Goal: Transaction & Acquisition: Purchase product/service

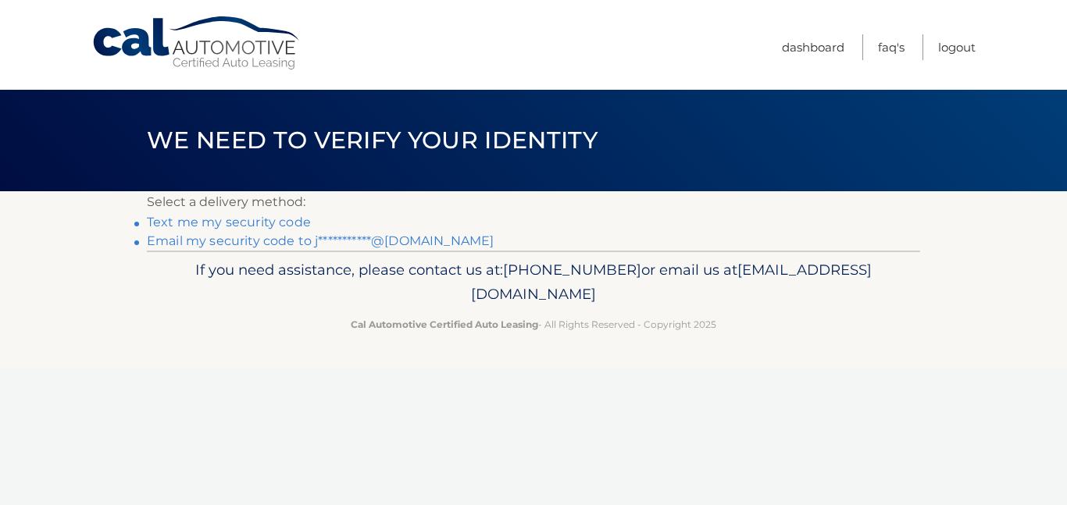
click at [262, 220] on link "Text me my security code" at bounding box center [229, 222] width 164 height 15
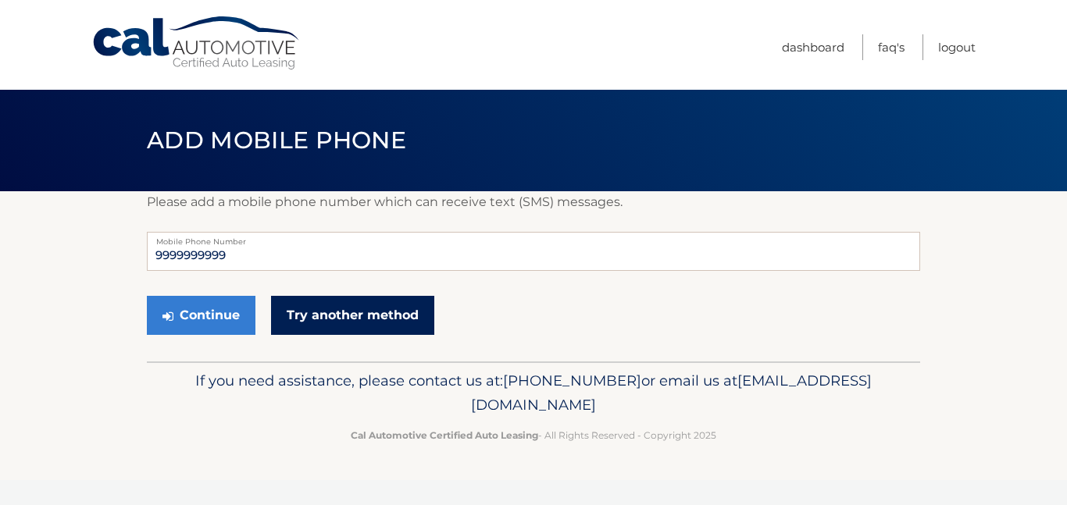
click at [348, 307] on link "Try another method" at bounding box center [352, 315] width 163 height 39
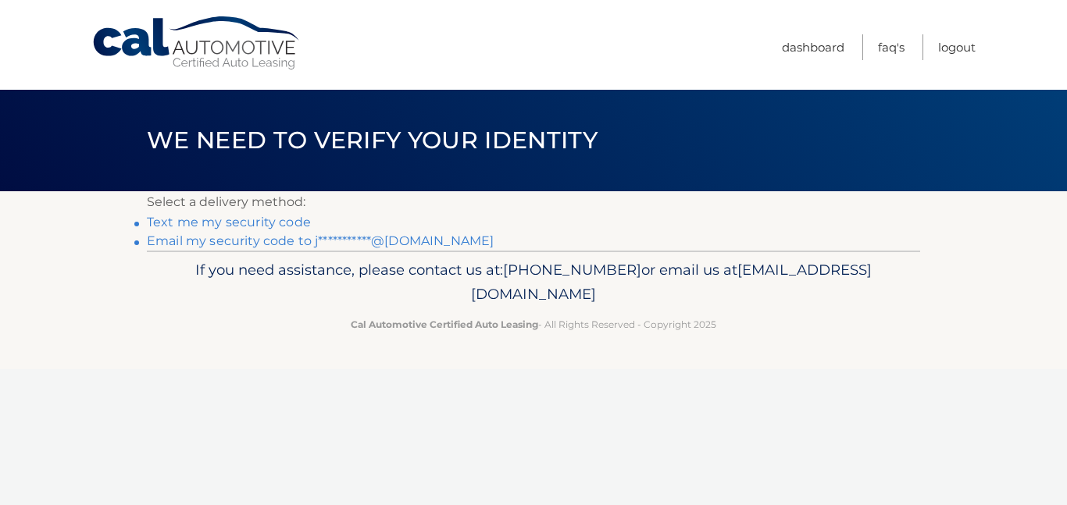
click at [395, 241] on link "**********" at bounding box center [320, 241] width 347 height 15
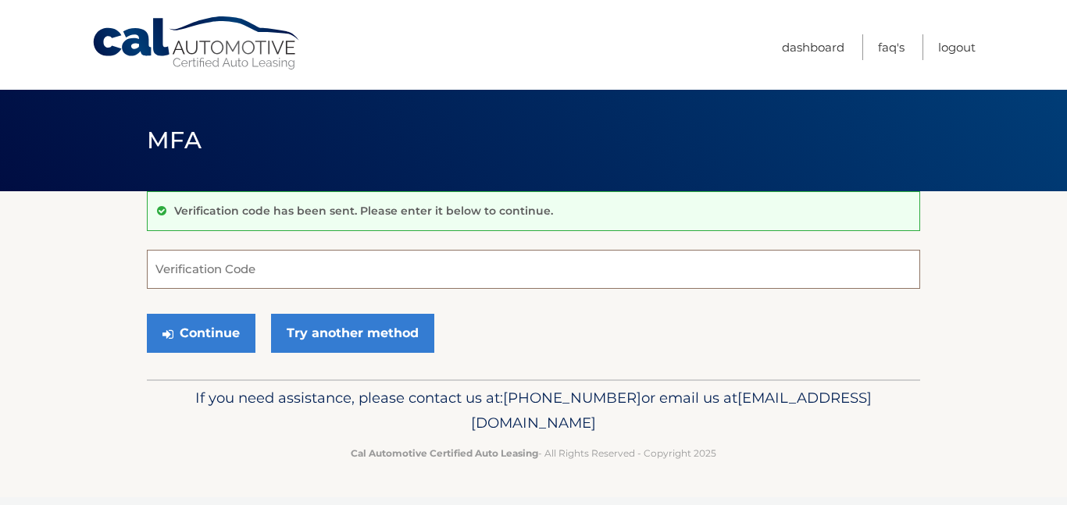
click at [269, 256] on input "Verification Code" at bounding box center [533, 269] width 773 height 39
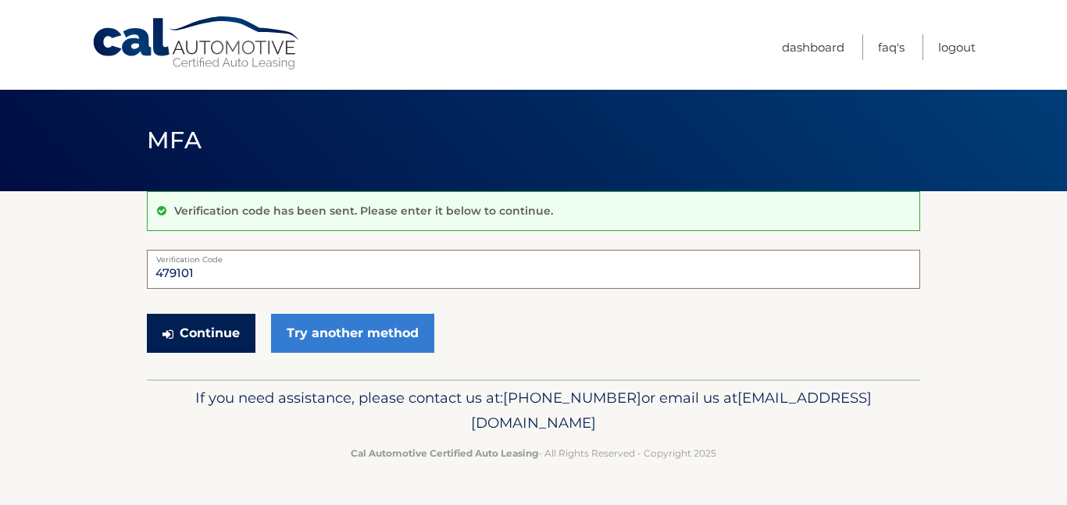
type input "479101"
click at [212, 335] on button "Continue" at bounding box center [201, 333] width 109 height 39
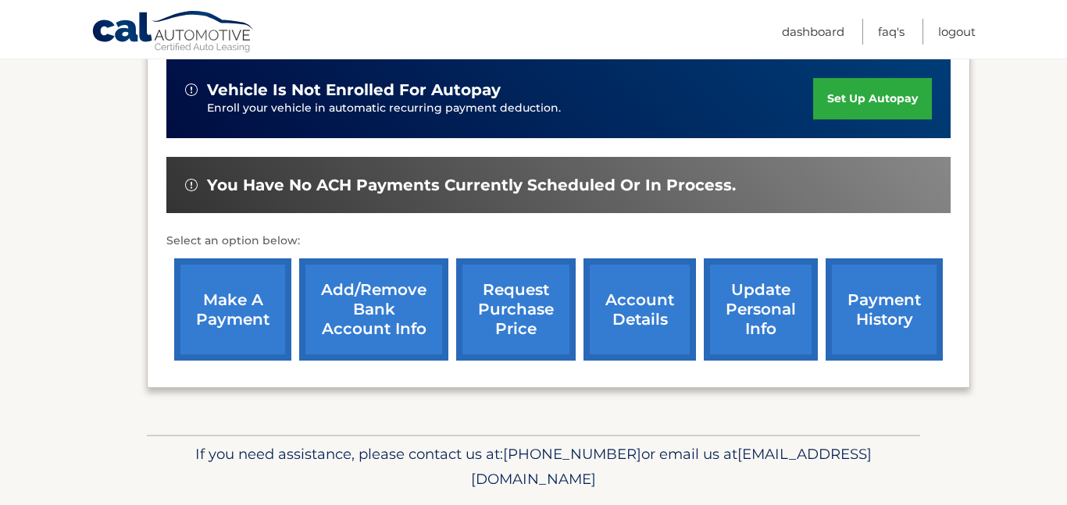
scroll to position [394, 0]
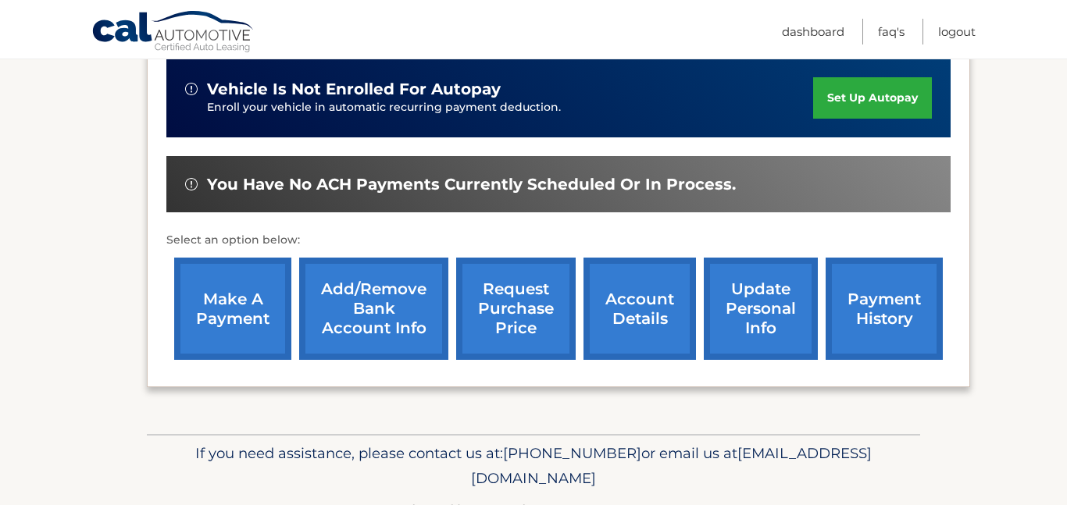
click at [213, 295] on link "make a payment" at bounding box center [232, 309] width 117 height 102
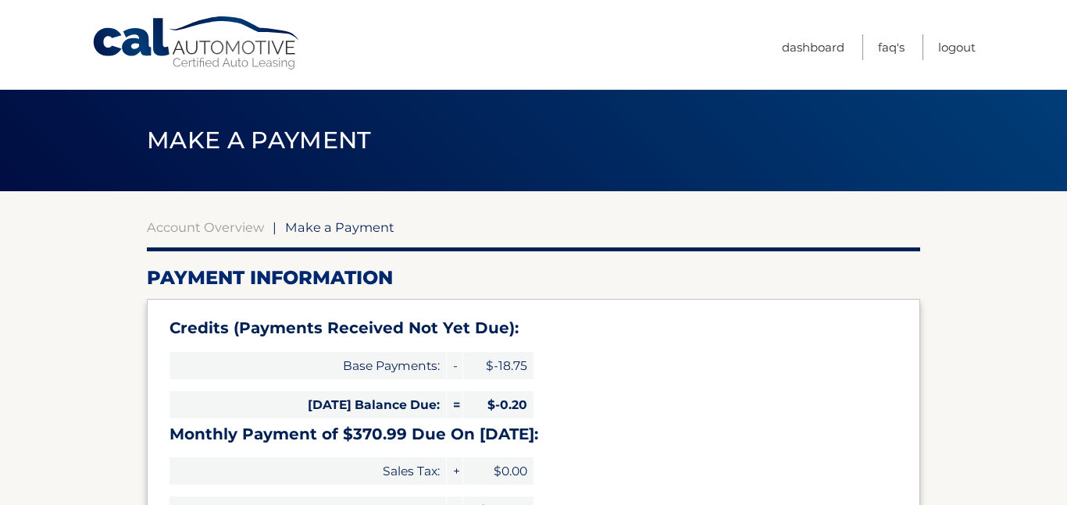
select select "MDU0ZTliNDYtOTNmOC00YWMyLThlNmEtZmEwMDdkOTEzNGFl"
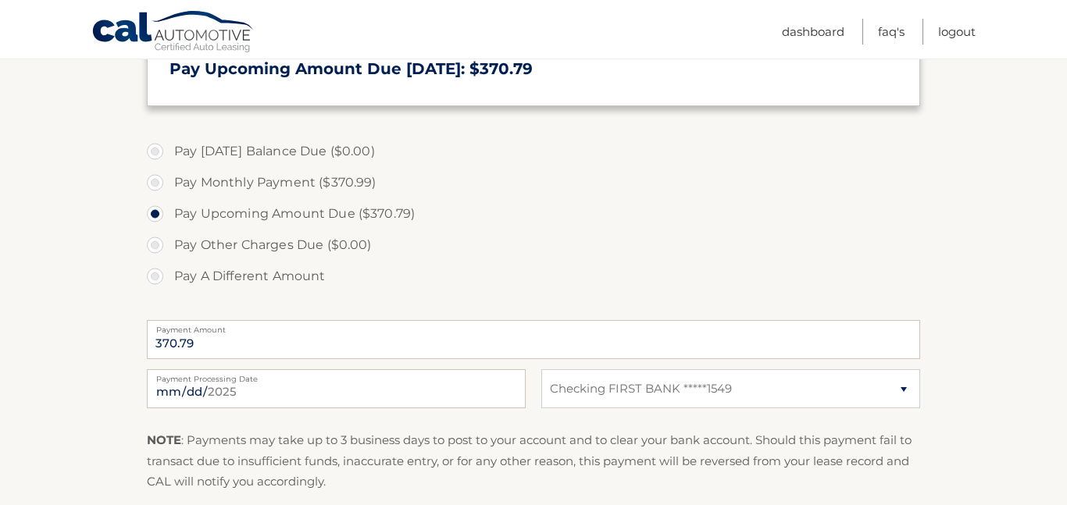
scroll to position [472, 0]
click at [155, 277] on label "Pay A Different Amount" at bounding box center [533, 275] width 773 height 31
click at [155, 277] on input "Pay A Different Amount" at bounding box center [161, 272] width 16 height 25
radio input "true"
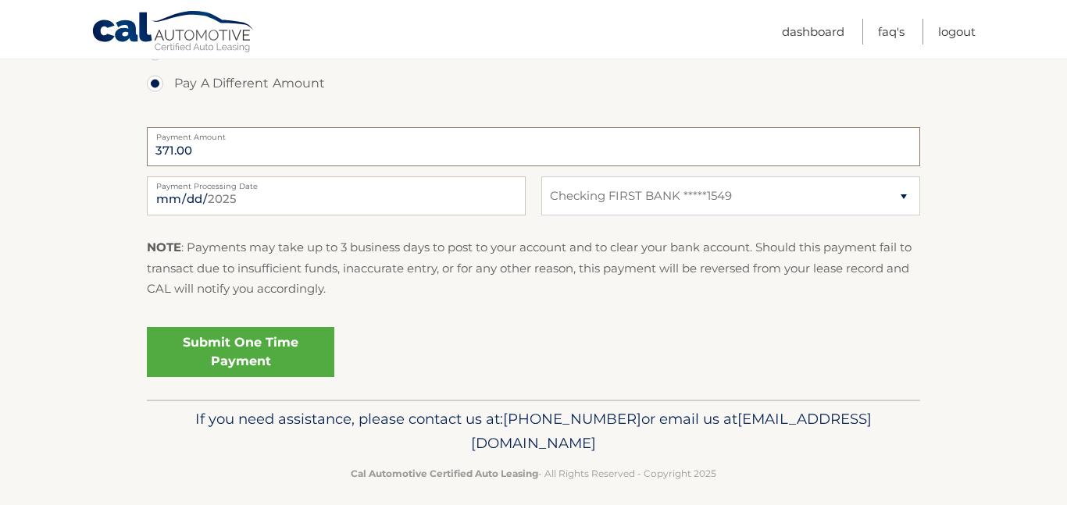
scroll to position [677, 0]
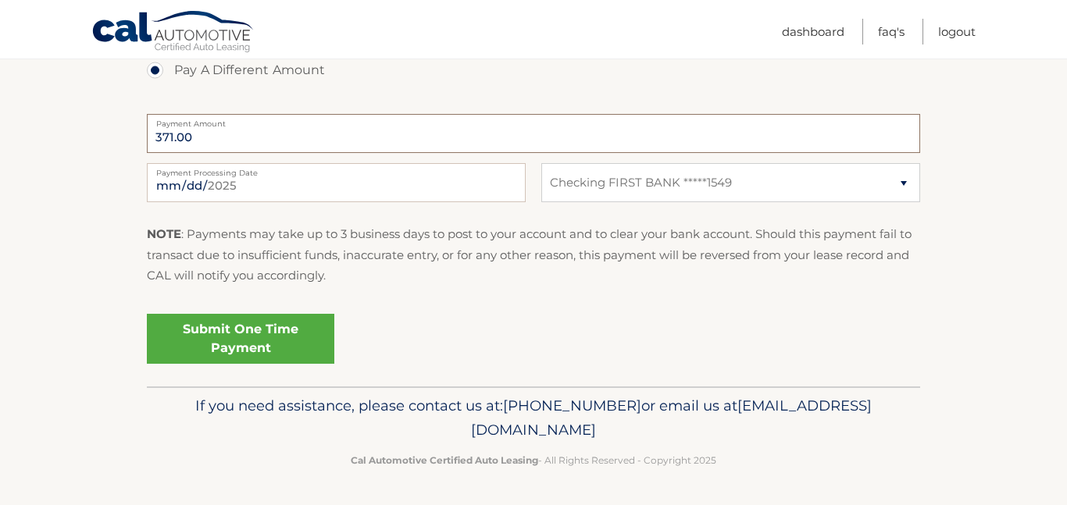
type input "371.00"
click at [239, 334] on link "Submit One Time Payment" at bounding box center [240, 339] width 187 height 50
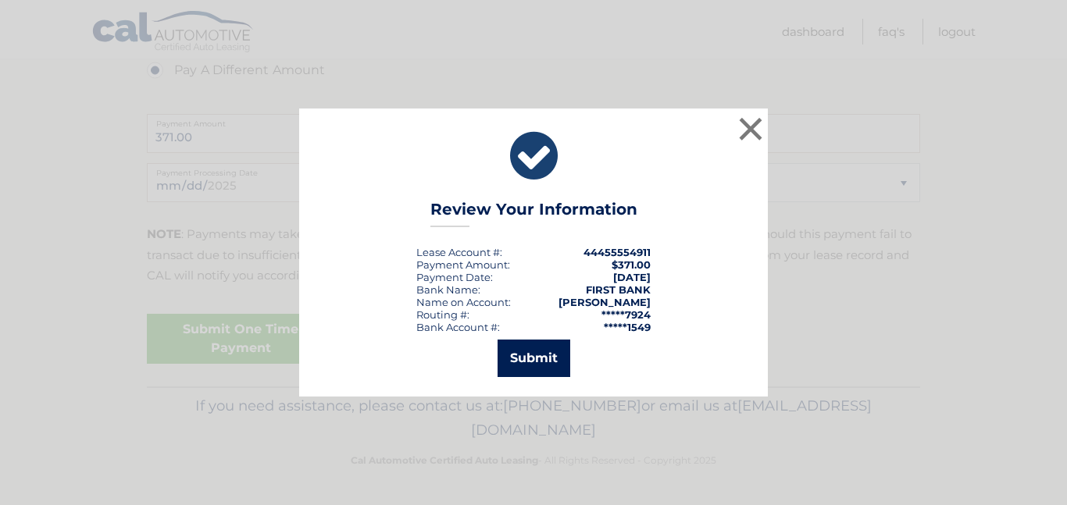
click at [527, 367] on button "Submit" at bounding box center [533, 358] width 73 height 37
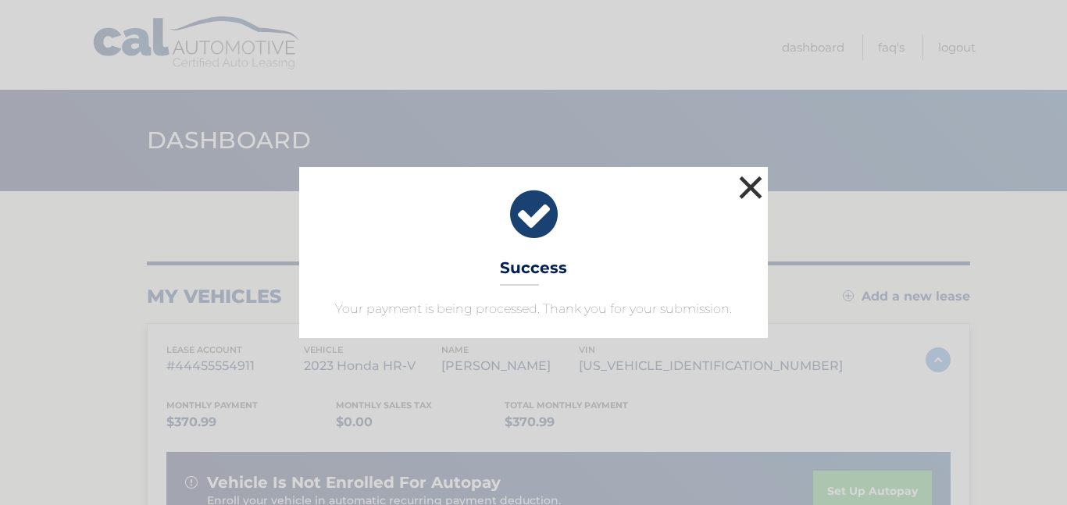
click at [751, 186] on button "×" at bounding box center [750, 187] width 31 height 31
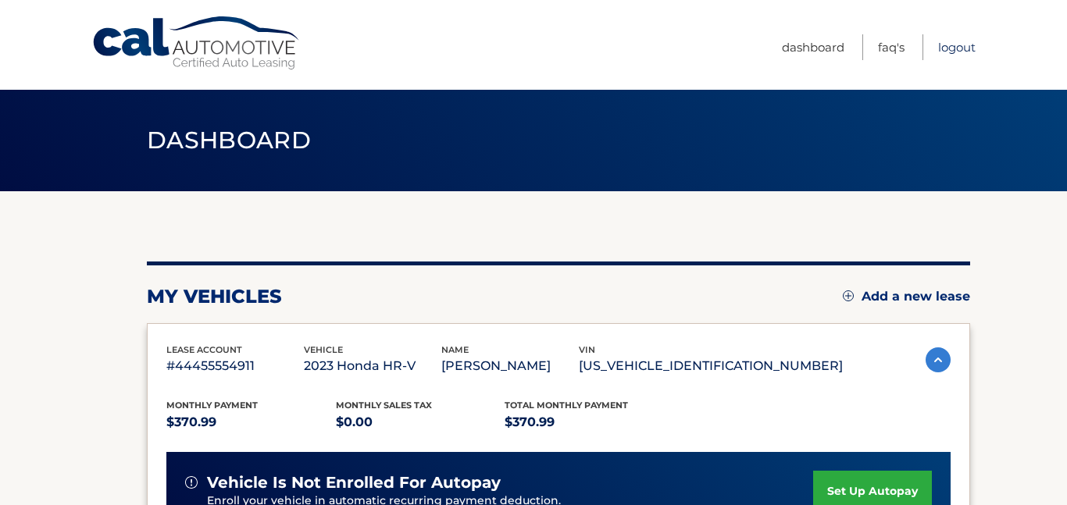
click at [950, 49] on link "Logout" at bounding box center [956, 47] width 37 height 26
